Goal: Information Seeking & Learning: Check status

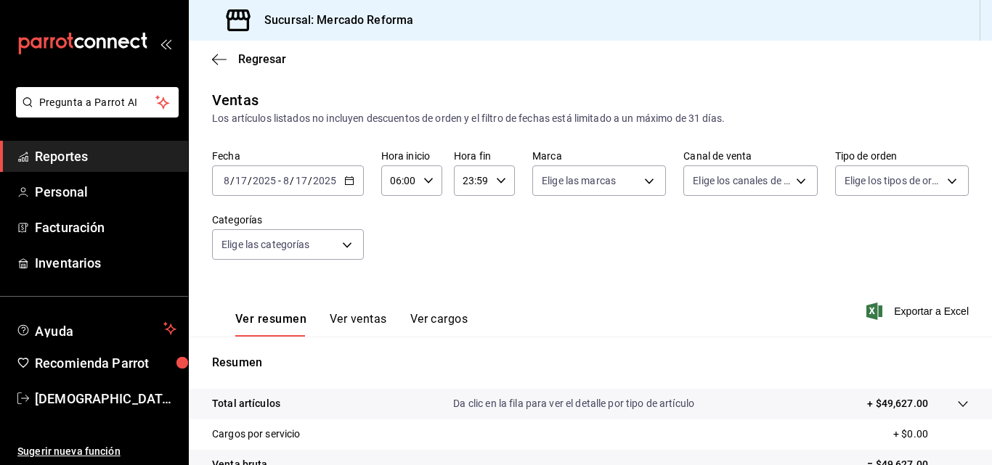
scroll to position [230, 0]
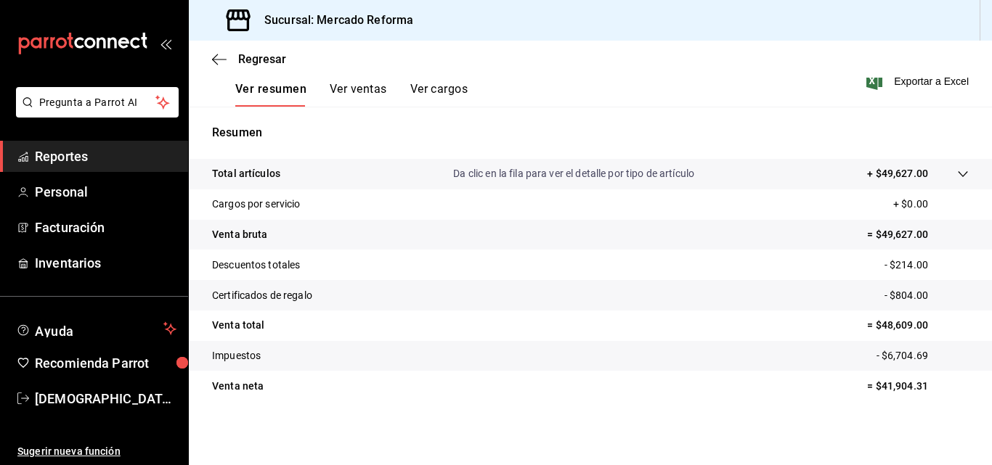
click at [75, 146] on link "Reportes" at bounding box center [94, 156] width 188 height 31
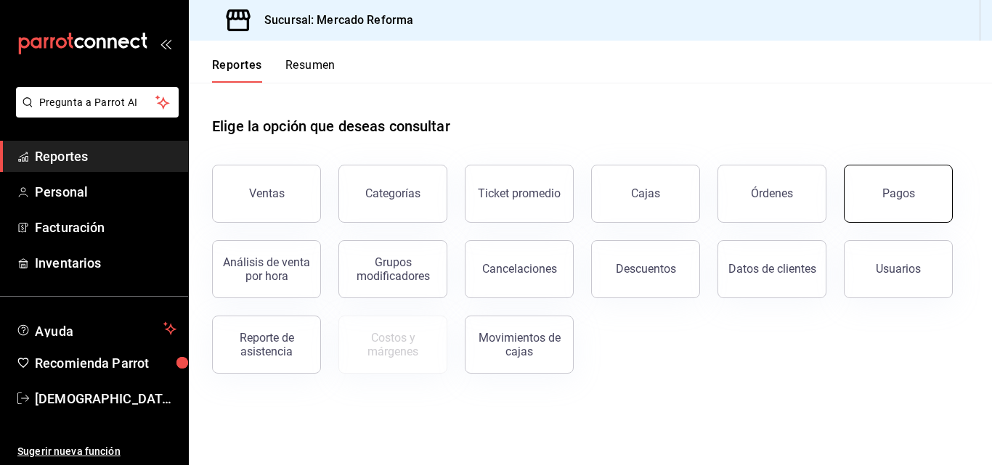
drag, startPoint x: 899, startPoint y: 193, endPoint x: 893, endPoint y: 197, distance: 7.5
click at [899, 194] on div "Pagos" at bounding box center [898, 194] width 33 height 14
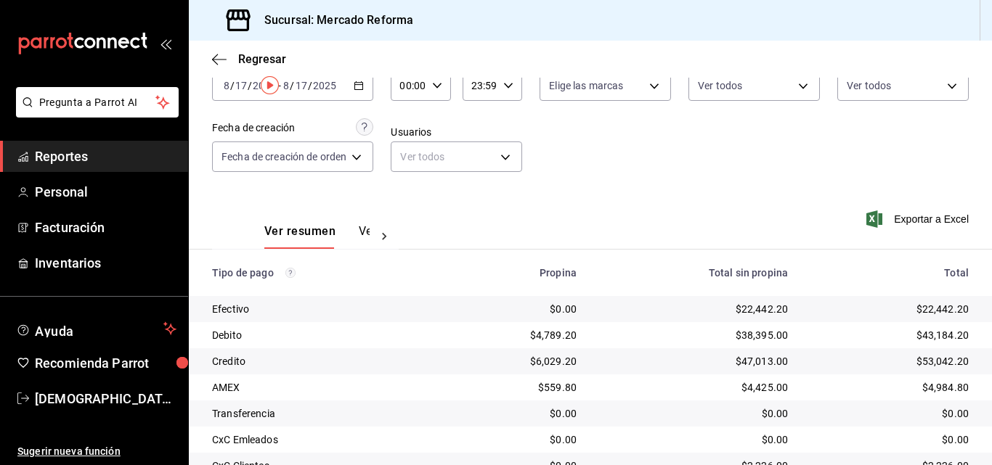
scroll to position [202, 0]
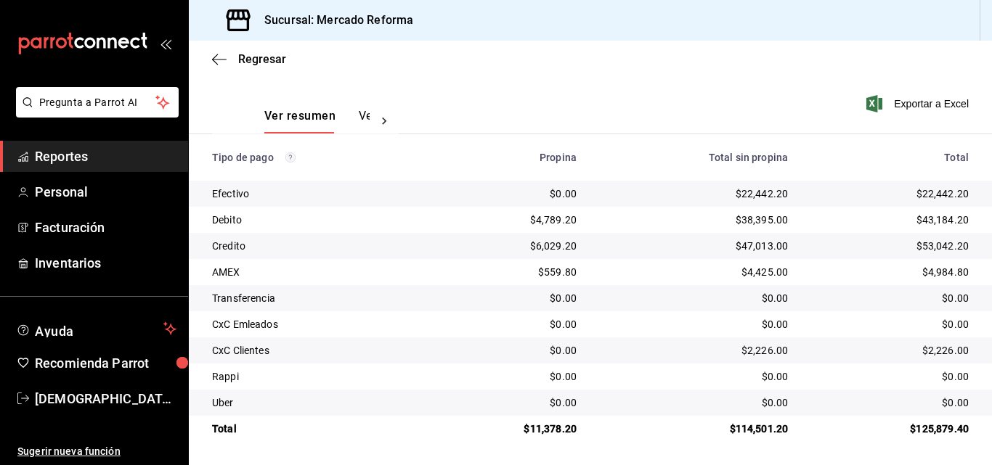
click at [25, 134] on li "Pregunta a Parrot AI" at bounding box center [94, 114] width 176 height 54
click at [57, 145] on link "Reportes" at bounding box center [94, 156] width 188 height 31
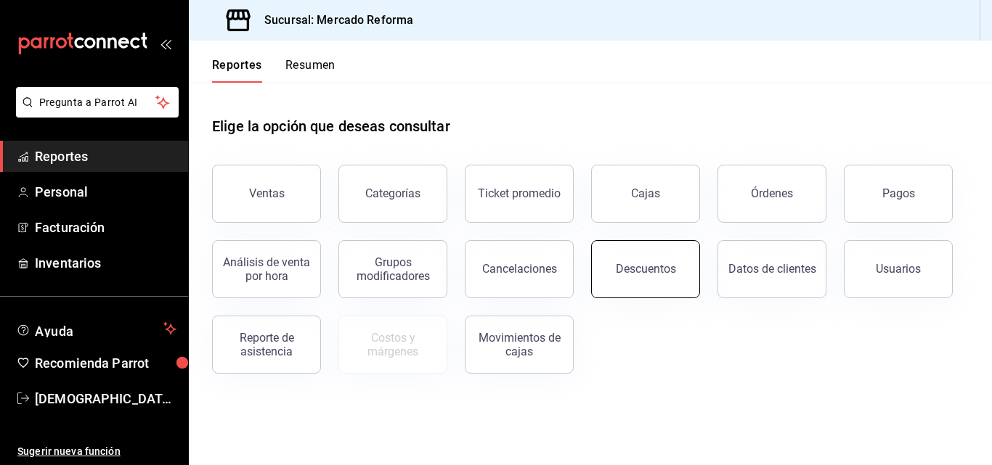
click at [673, 274] on button "Descuentos" at bounding box center [645, 269] width 109 height 58
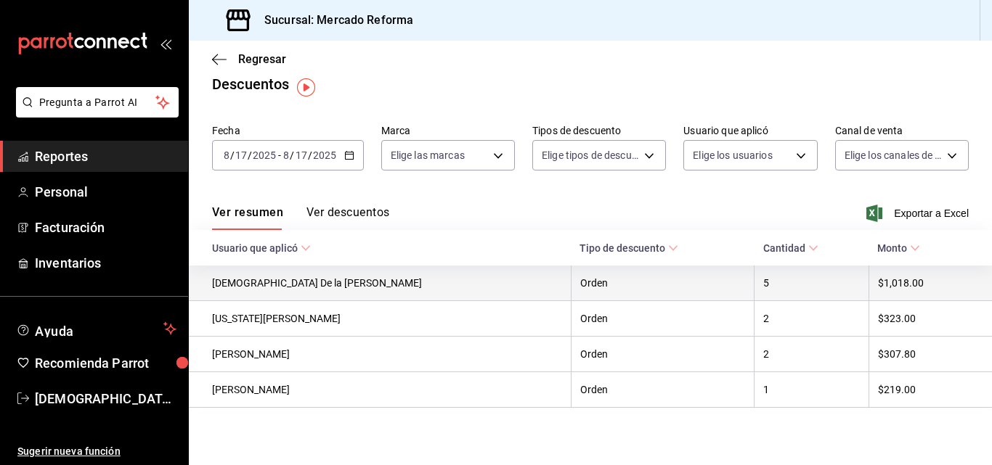
scroll to position [20, 0]
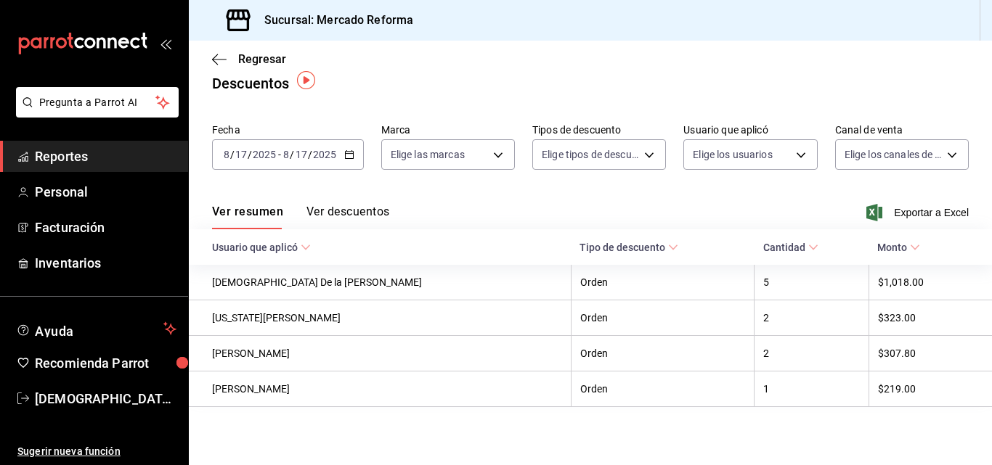
click at [73, 153] on span "Reportes" at bounding box center [106, 157] width 142 height 20
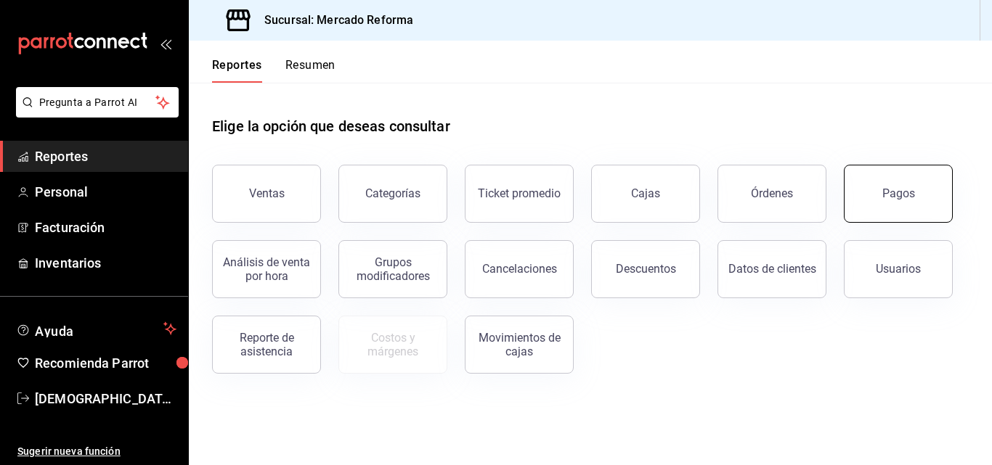
click at [869, 193] on button "Pagos" at bounding box center [898, 194] width 109 height 58
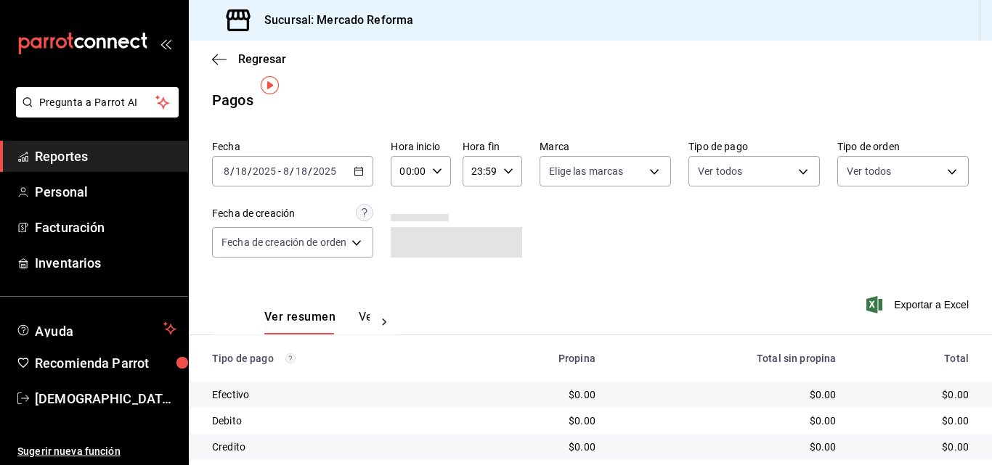
scroll to position [202, 0]
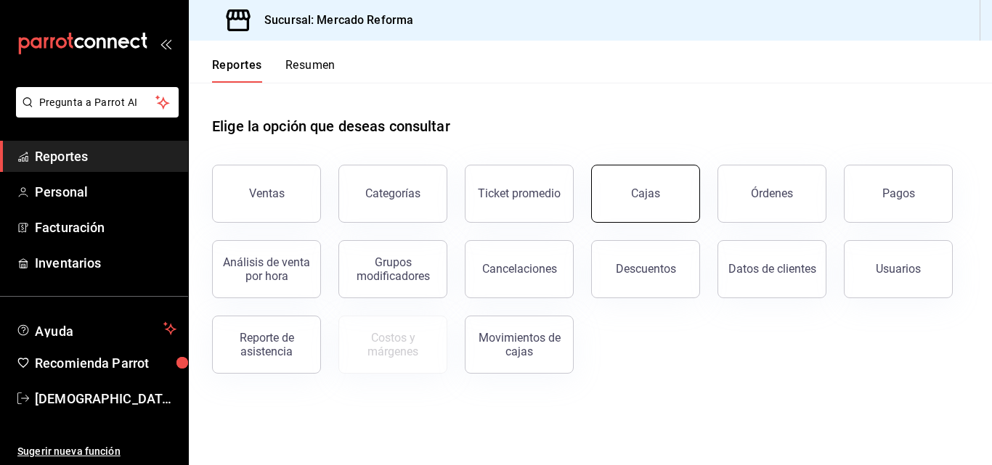
click at [640, 176] on button "Cajas" at bounding box center [645, 194] width 109 height 58
click at [874, 201] on button "Pagos" at bounding box center [898, 194] width 109 height 58
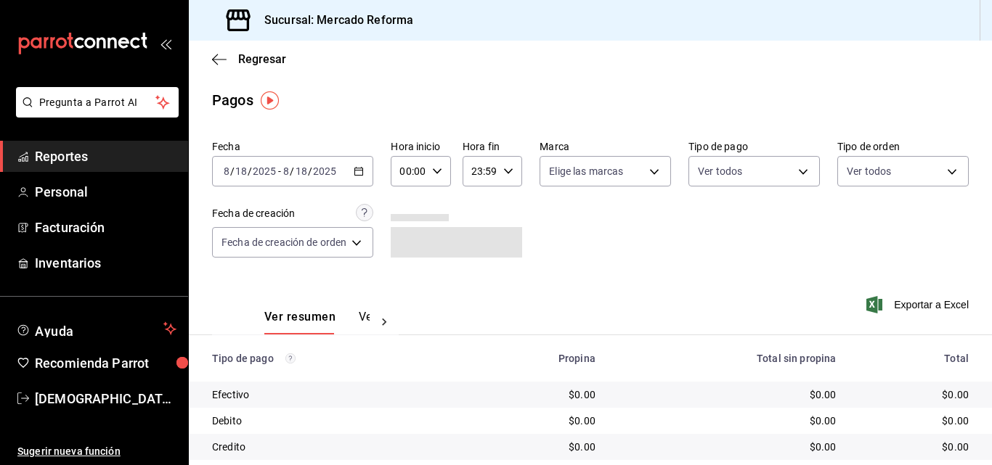
click at [349, 177] on div "[DATE] [DATE] - [DATE] [DATE]" at bounding box center [292, 171] width 161 height 30
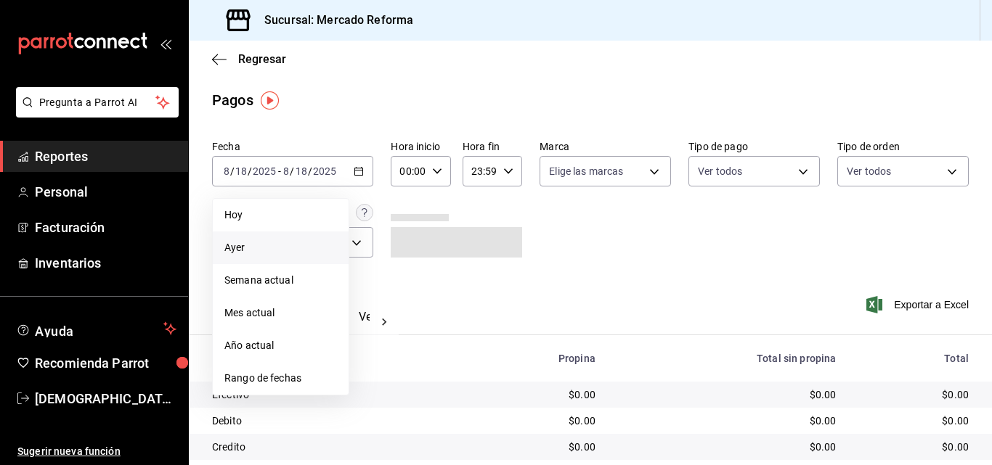
click at [262, 245] on span "Ayer" at bounding box center [280, 247] width 113 height 15
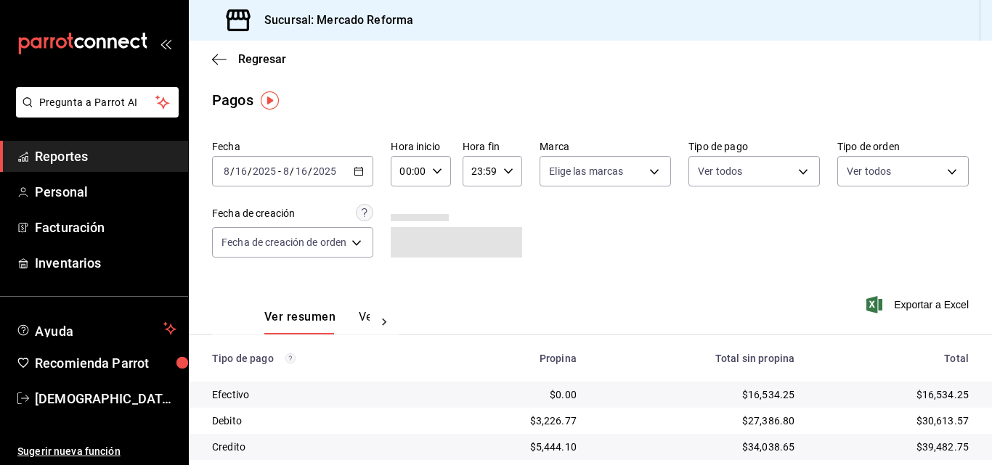
click at [323, 166] on input "2025" at bounding box center [324, 172] width 25 height 12
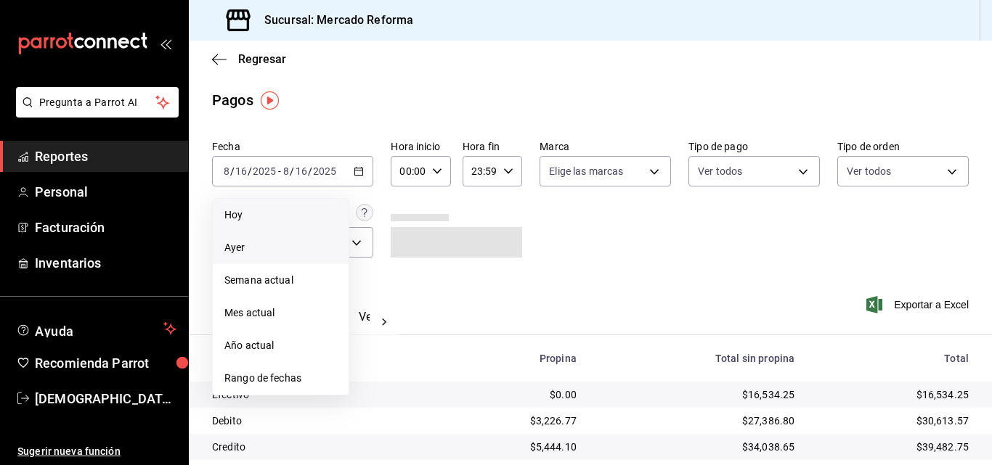
click at [319, 220] on span "Hoy" at bounding box center [280, 215] width 113 height 15
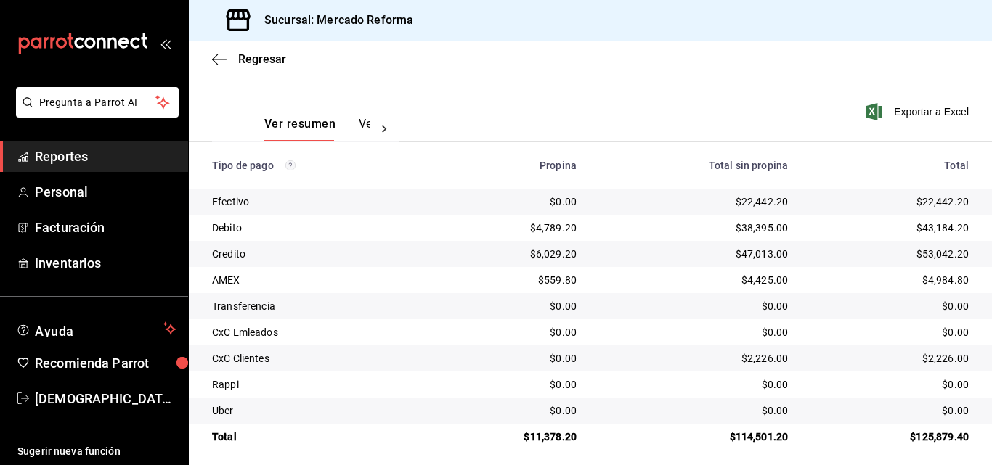
scroll to position [202, 0]
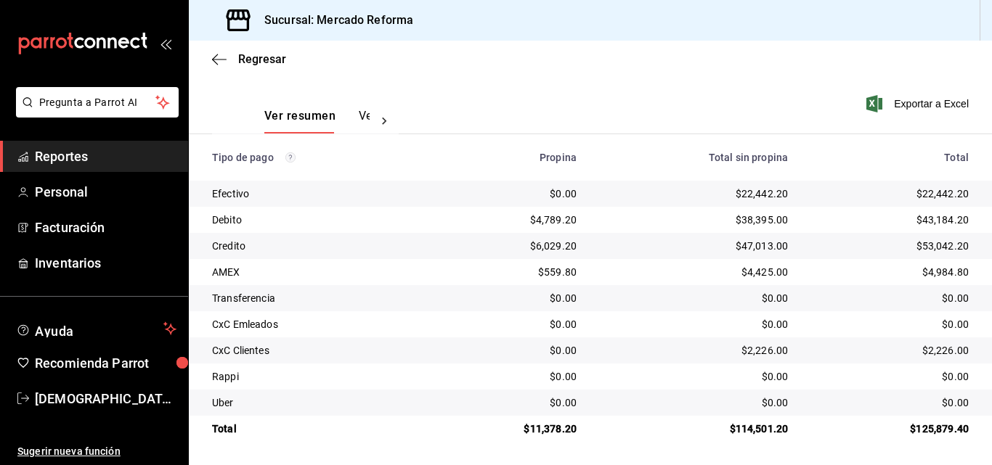
click at [107, 158] on span "Reportes" at bounding box center [106, 157] width 142 height 20
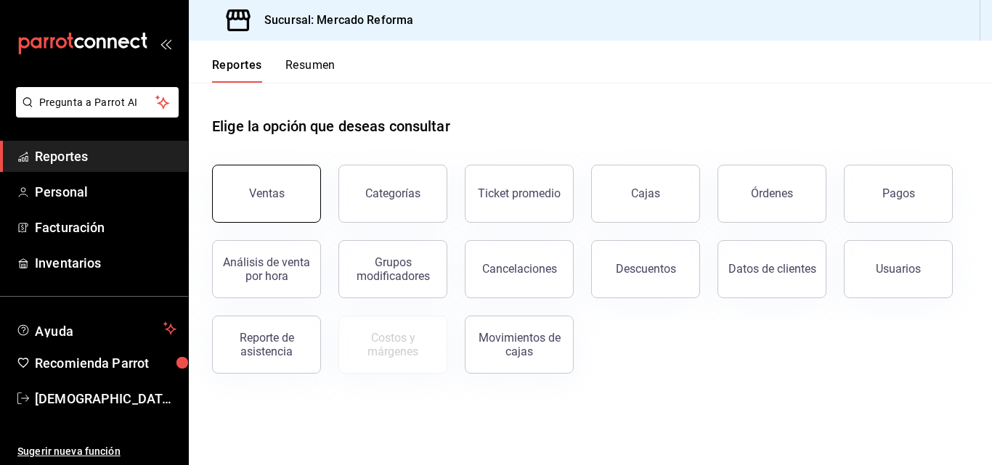
click at [290, 208] on button "Ventas" at bounding box center [266, 194] width 109 height 58
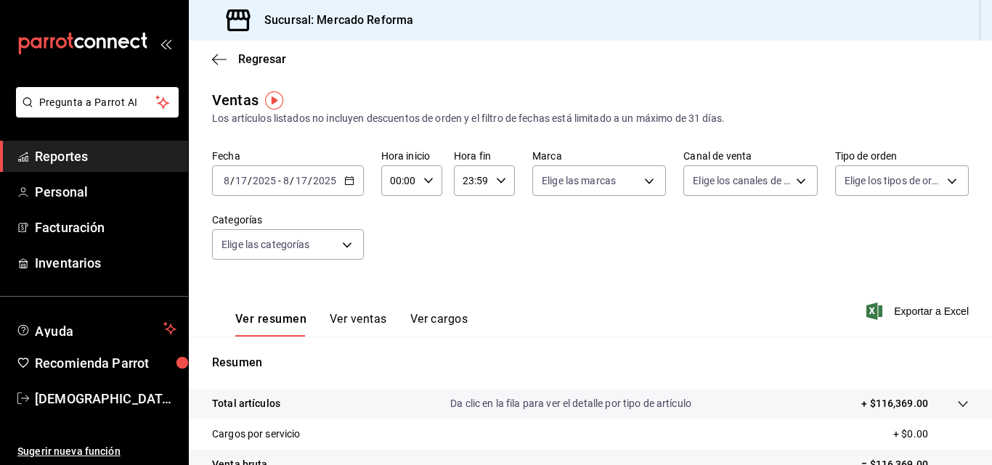
click at [128, 153] on span "Reportes" at bounding box center [106, 157] width 142 height 20
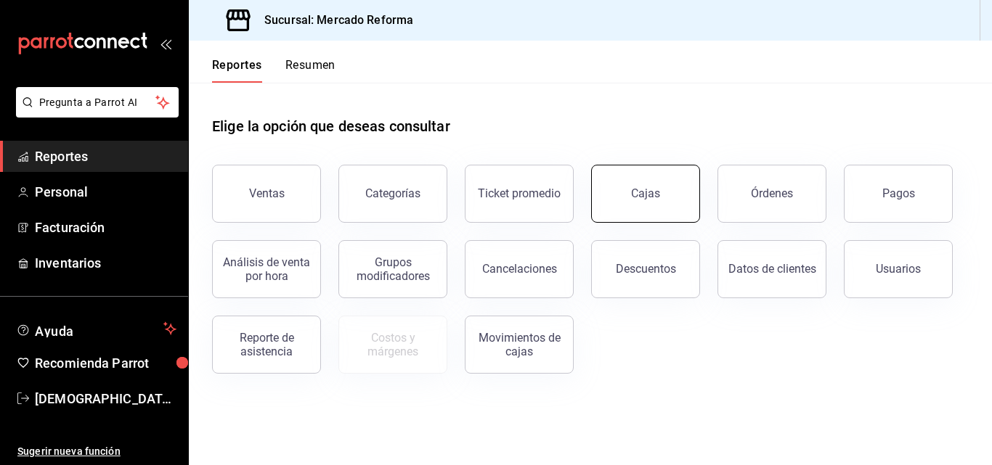
click at [627, 190] on button "Cajas" at bounding box center [645, 194] width 109 height 58
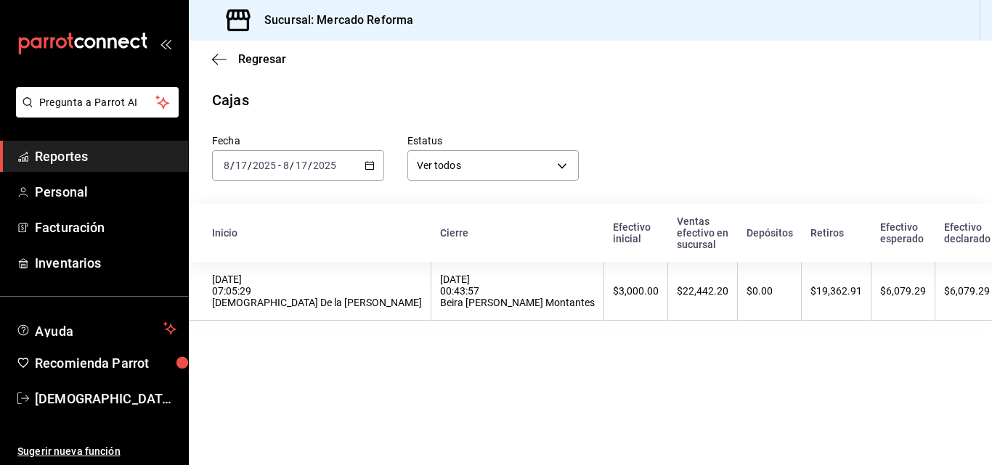
click at [735, 403] on main "Regresar Cajas Fecha [DATE] [DATE] - [DATE] [DATE] Estatus Ver todos ALL Inicio…" at bounding box center [590, 253] width 803 height 425
